Goal: Communication & Community: Answer question/provide support

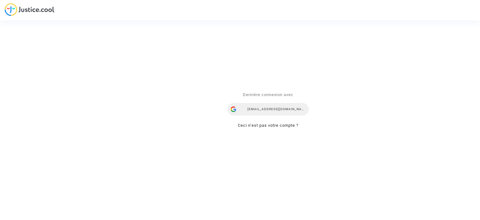
click at [268, 112] on div "yana.rubanova@skycop.com" at bounding box center [268, 109] width 81 height 13
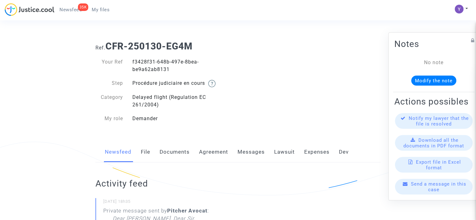
click at [431, 188] on span "Send a message in this case" at bounding box center [438, 186] width 55 height 11
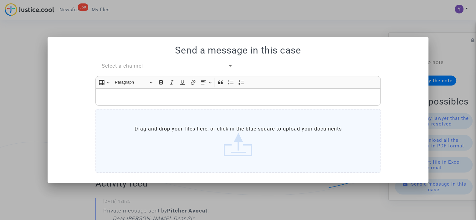
click at [137, 68] on span "Select a channel" at bounding box center [122, 66] width 41 height 6
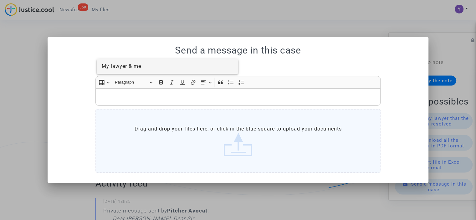
click at [136, 66] on span "My lawyer & me" at bounding box center [121, 66] width 39 height 6
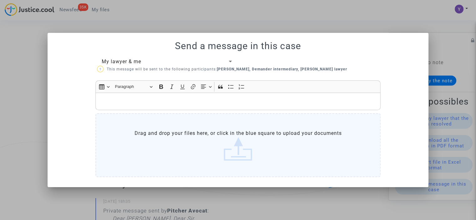
click at [131, 99] on p "Rich Text Editor, main" at bounding box center [238, 102] width 278 height 8
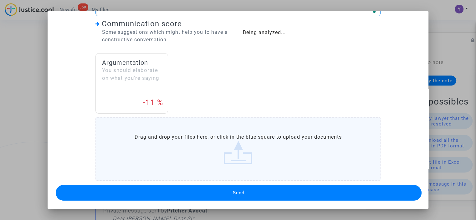
scroll to position [13, 0]
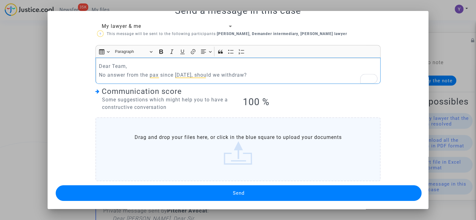
click at [221, 188] on button "Send" at bounding box center [239, 193] width 366 height 16
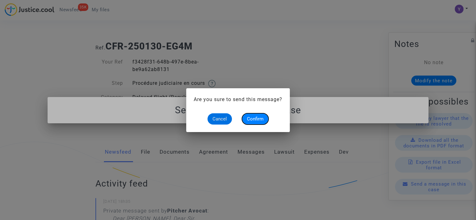
click at [254, 119] on span "Confirm" at bounding box center [255, 119] width 17 height 6
